Goal: Task Accomplishment & Management: Manage account settings

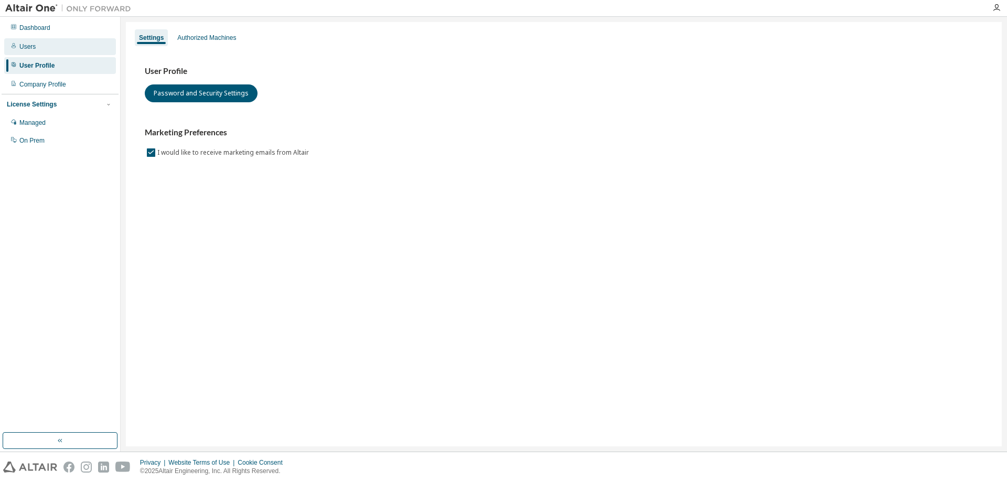
click at [56, 51] on div "Users" at bounding box center [60, 46] width 112 height 17
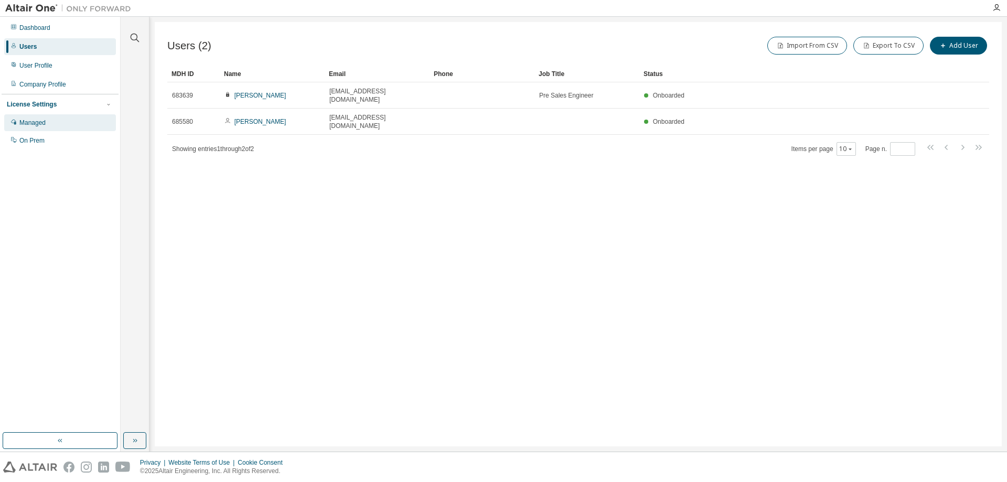
click at [55, 123] on div "Managed" at bounding box center [60, 122] width 112 height 17
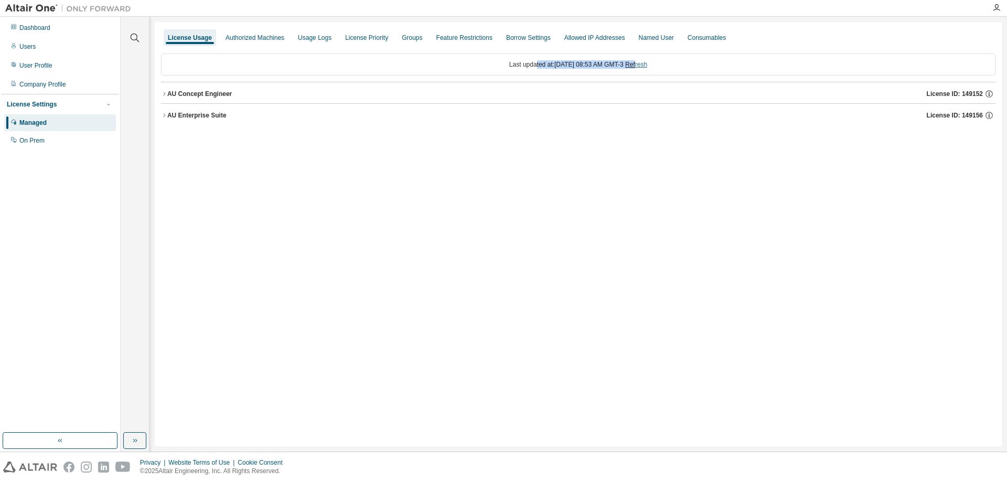
drag, startPoint x: 622, startPoint y: 64, endPoint x: 647, endPoint y: 63, distance: 25.2
click at [647, 63] on div "Last updated at: Thu 2025-09-04 08:53 AM GMT-3 Refresh" at bounding box center [578, 65] width 835 height 22
click at [164, 97] on icon "button" at bounding box center [164, 94] width 6 height 6
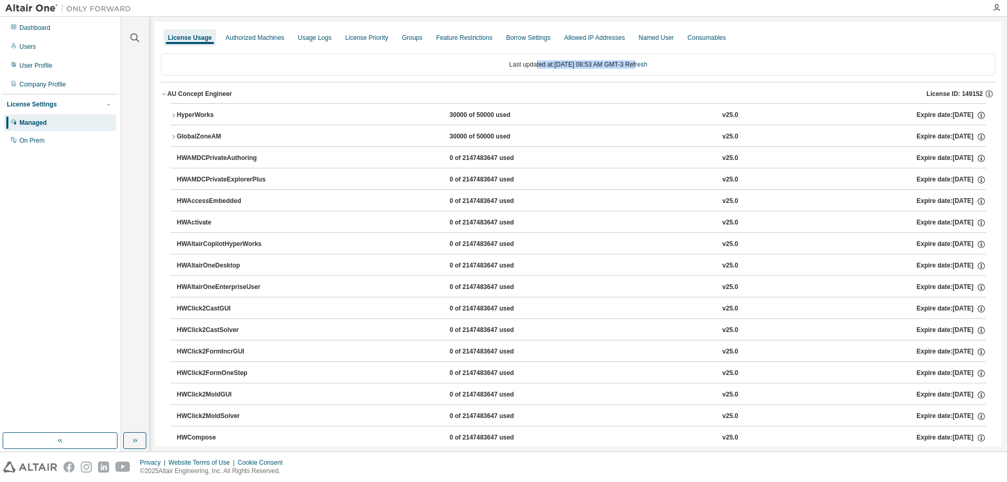
click at [173, 119] on button "HyperWorks 30000 of 50000 used v25.0 Expire date: 2025-09-12" at bounding box center [579, 115] width 816 height 23
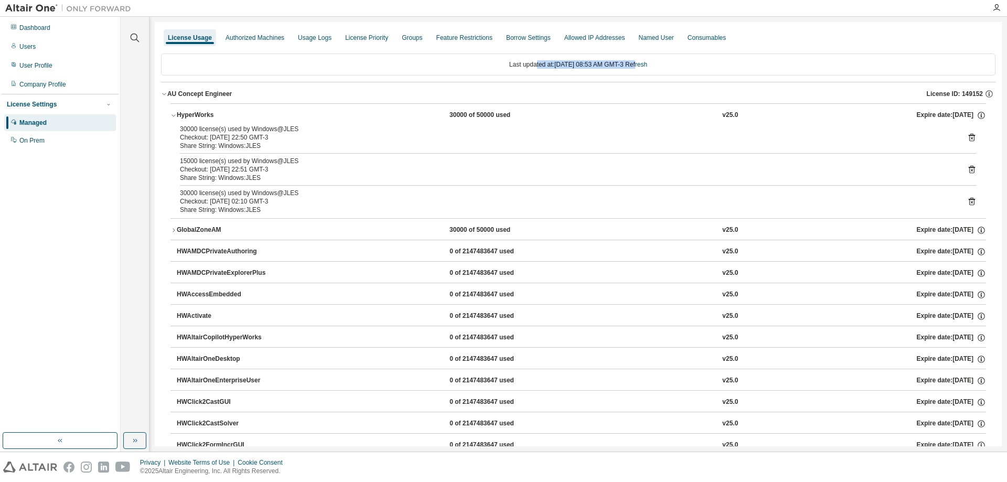
click at [172, 113] on icon "button" at bounding box center [174, 115] width 6 height 6
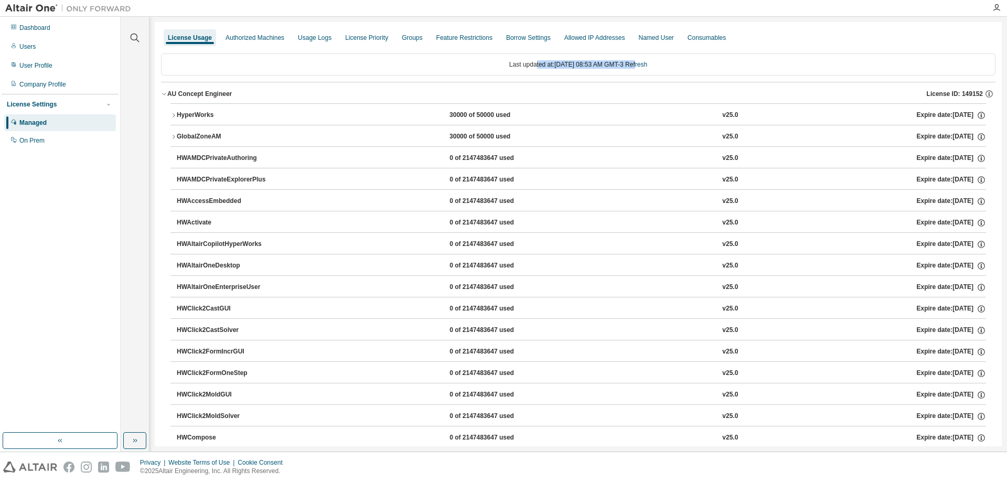
click at [173, 134] on icon "button" at bounding box center [174, 137] width 6 height 6
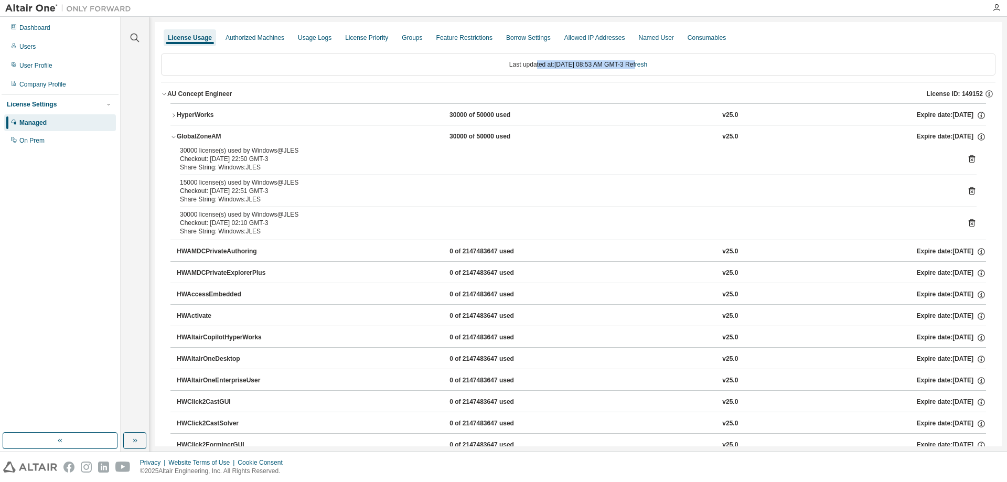
click at [173, 134] on icon "button" at bounding box center [174, 137] width 6 height 6
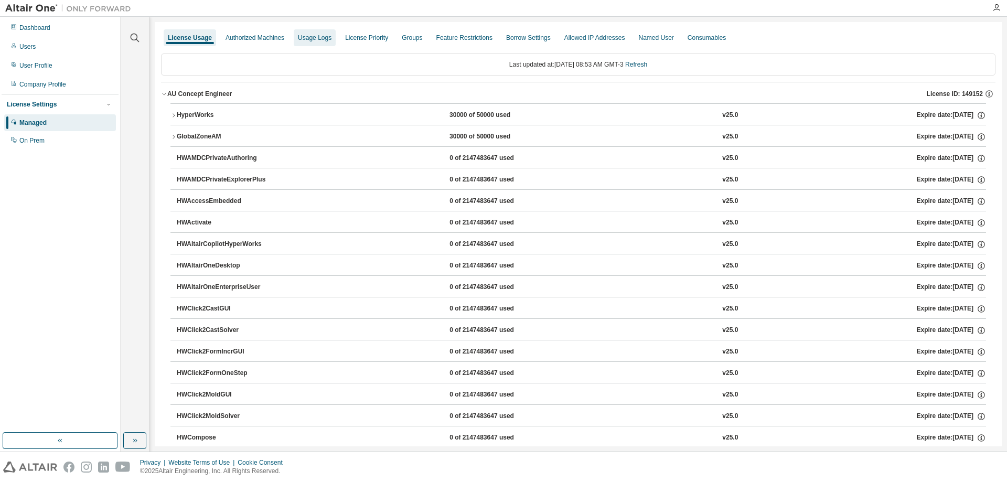
click at [299, 44] on div "Usage Logs" at bounding box center [315, 37] width 42 height 17
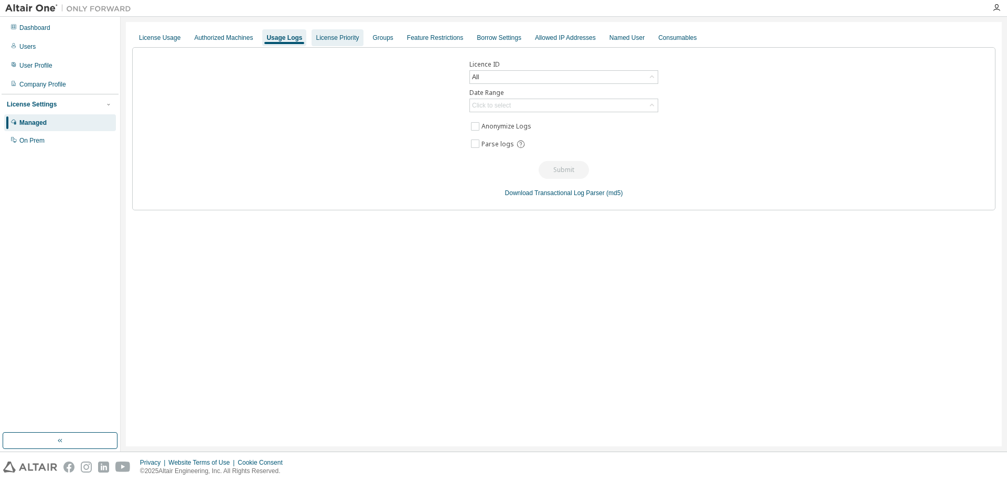
click at [347, 38] on div "License Priority" at bounding box center [337, 38] width 43 height 8
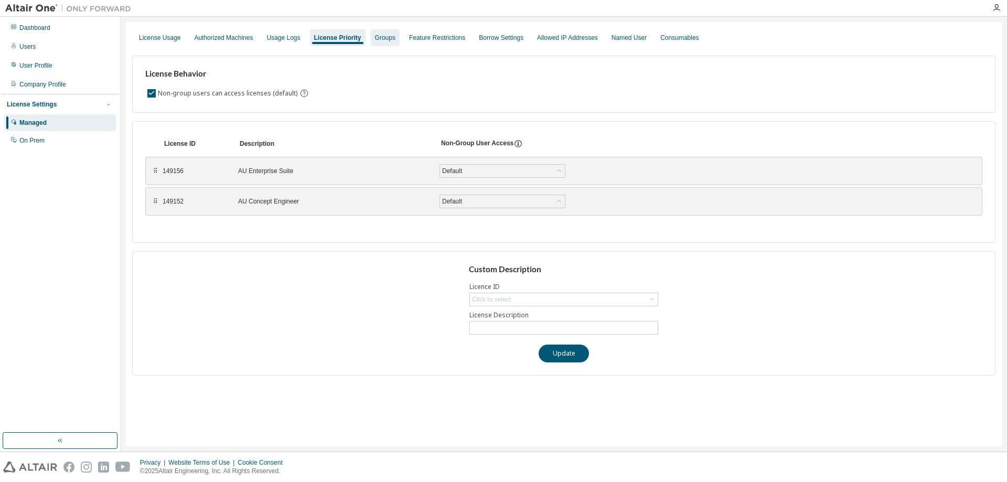
click at [388, 43] on div "Groups" at bounding box center [385, 37] width 29 height 17
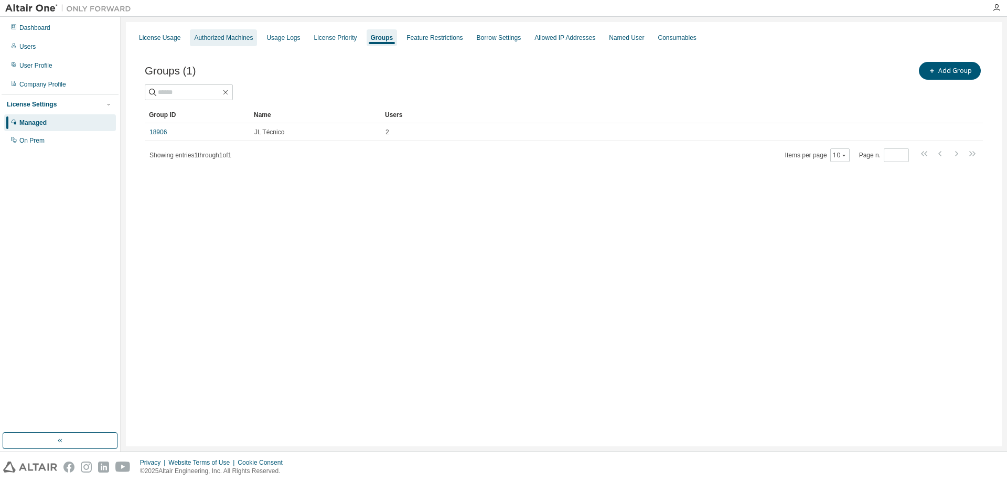
click at [230, 36] on div "Authorized Machines" at bounding box center [223, 38] width 59 height 8
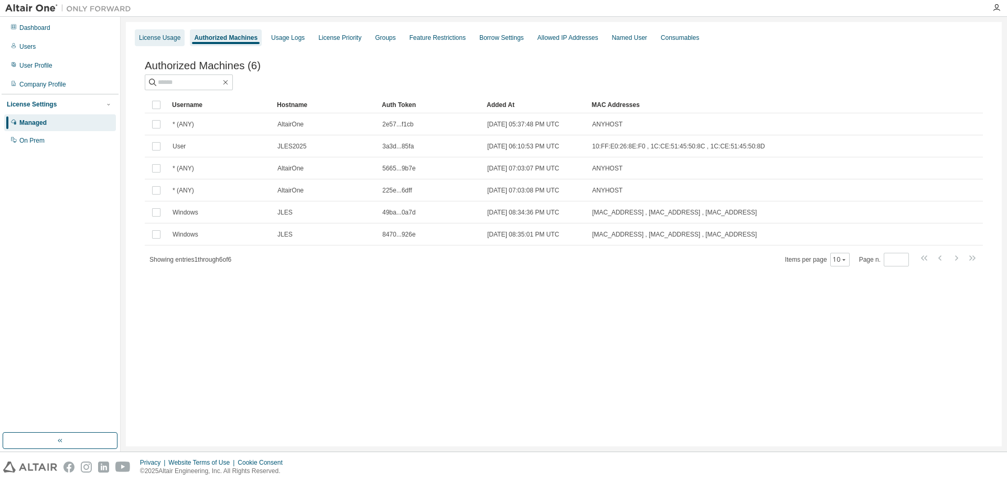
click at [162, 35] on div "License Usage" at bounding box center [159, 38] width 41 height 8
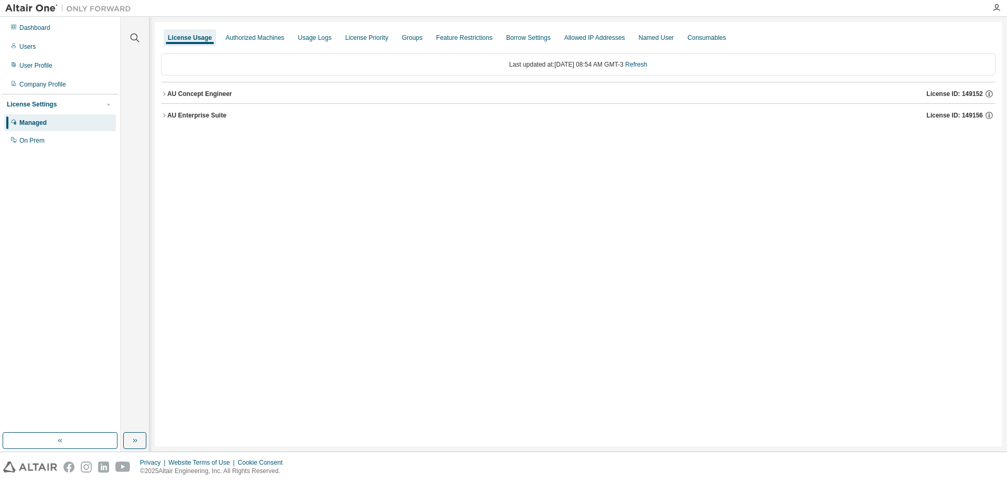
click at [171, 116] on div "AU Enterprise Suite" at bounding box center [196, 115] width 59 height 8
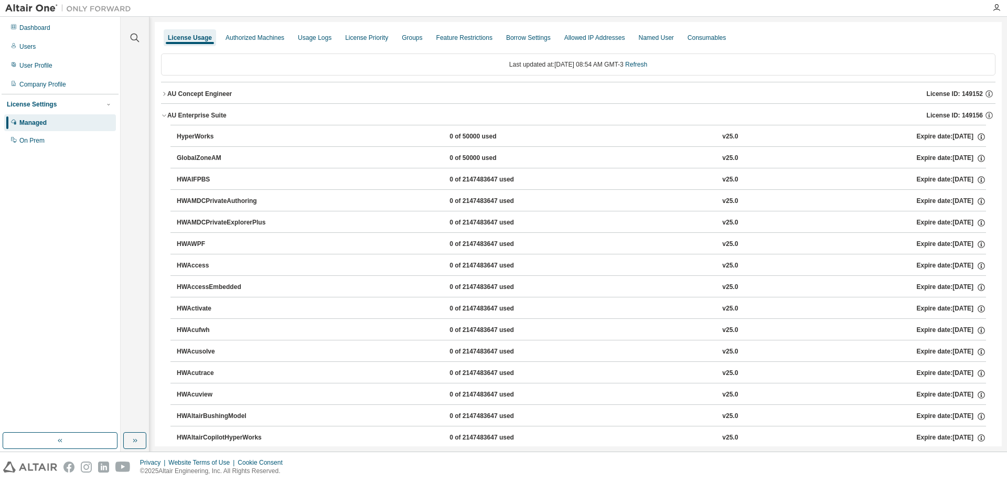
click at [169, 119] on div "AU Enterprise Suite" at bounding box center [196, 115] width 59 height 8
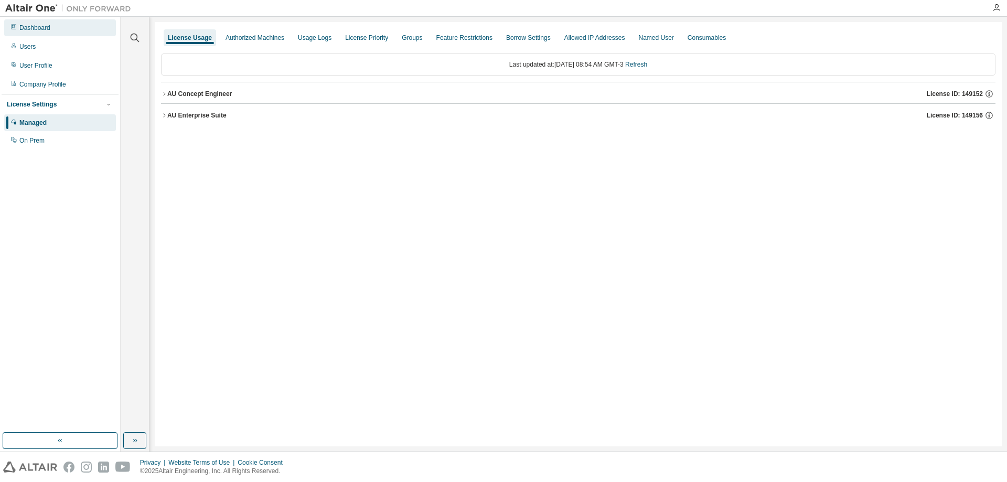
click at [50, 30] on div "Dashboard" at bounding box center [60, 27] width 112 height 17
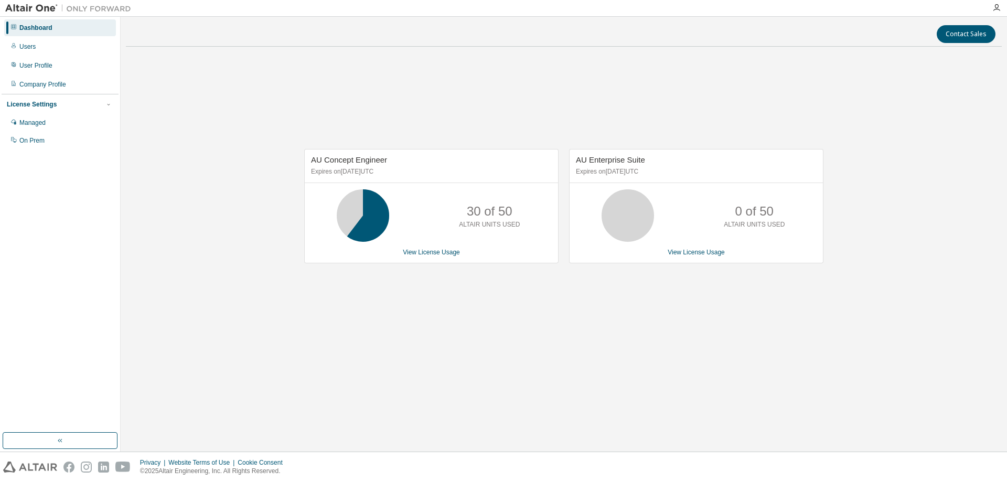
click at [532, 235] on div "30 of 50 ALTAIR UNITS USED" at bounding box center [431, 215] width 253 height 52
drag, startPoint x: 502, startPoint y: 222, endPoint x: 449, endPoint y: 203, distance: 56.4
click at [449, 203] on div "30 of 50 ALTAIR UNITS USED" at bounding box center [490, 215] width 84 height 52
click at [450, 203] on div "30 of 50 ALTAIR UNITS USED" at bounding box center [490, 215] width 84 height 52
drag, startPoint x: 504, startPoint y: 219, endPoint x: 530, endPoint y: 227, distance: 27.2
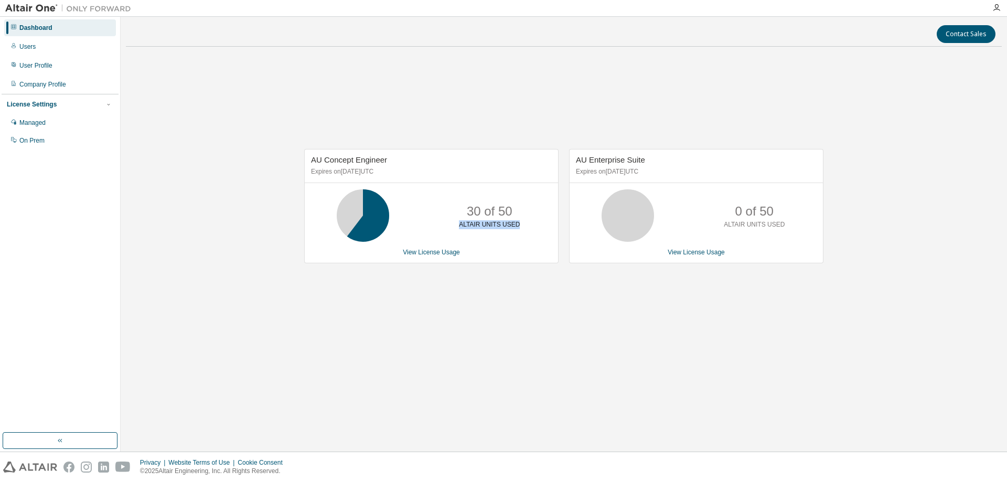
click at [530, 227] on div "30 of 50 ALTAIR UNITS USED" at bounding box center [490, 215] width 84 height 52
click at [525, 226] on div "30 of 50 ALTAIR UNITS USED" at bounding box center [490, 215] width 84 height 52
